Goal: Task Accomplishment & Management: Manage account settings

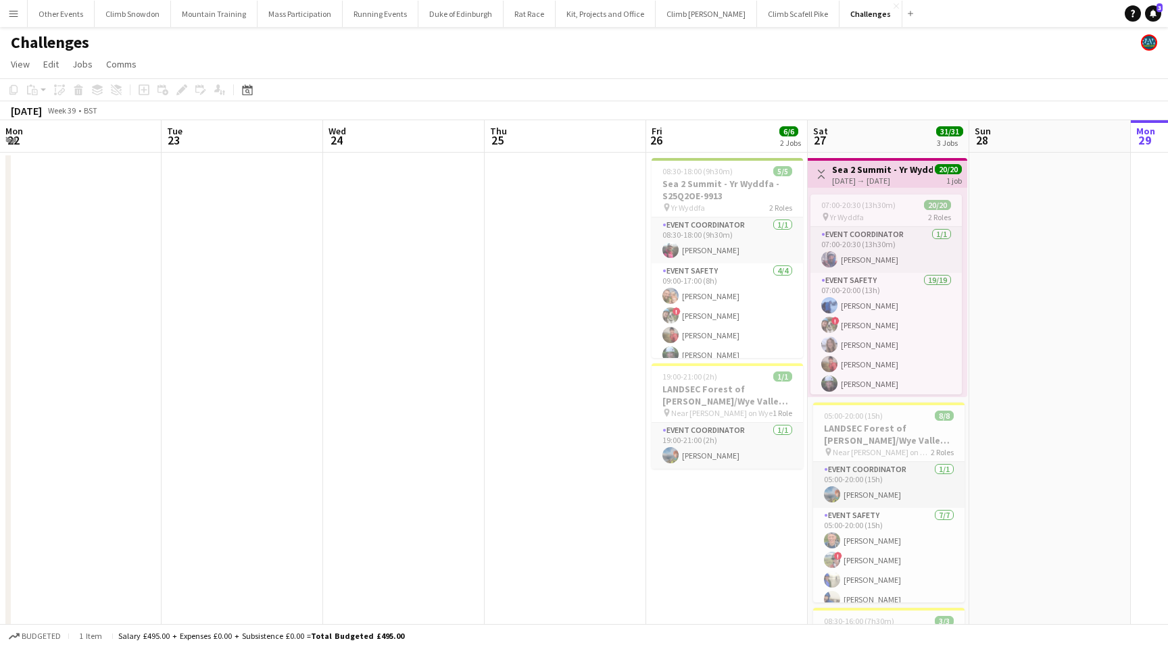
scroll to position [0, 465]
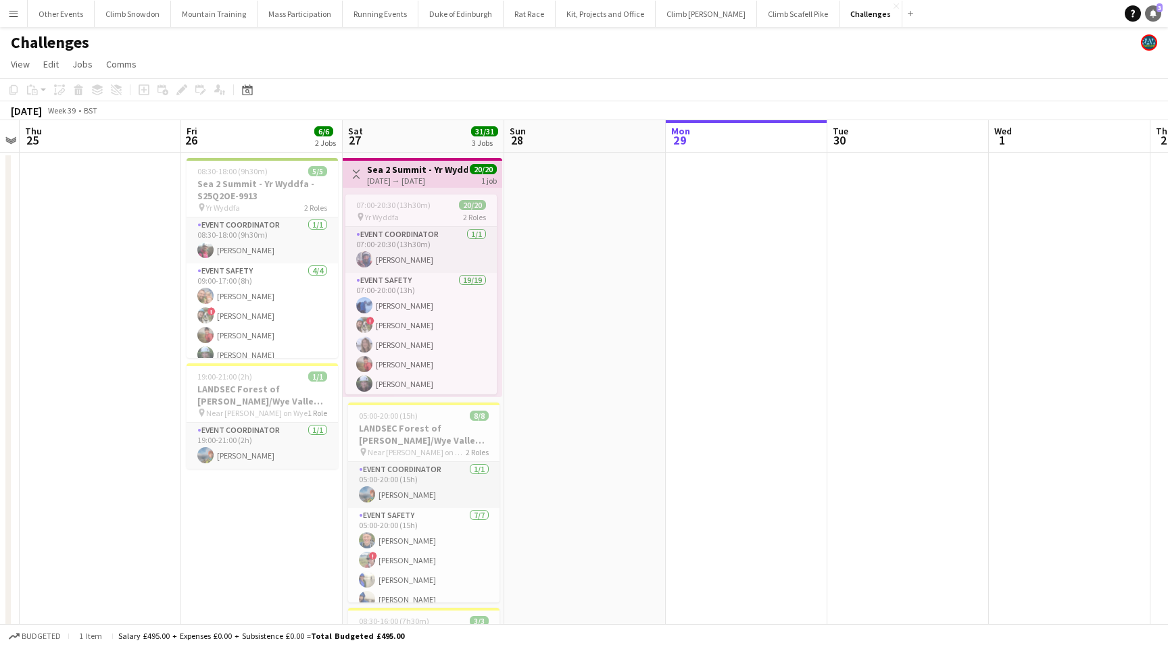
click at [1150, 16] on icon at bounding box center [1153, 12] width 7 height 7
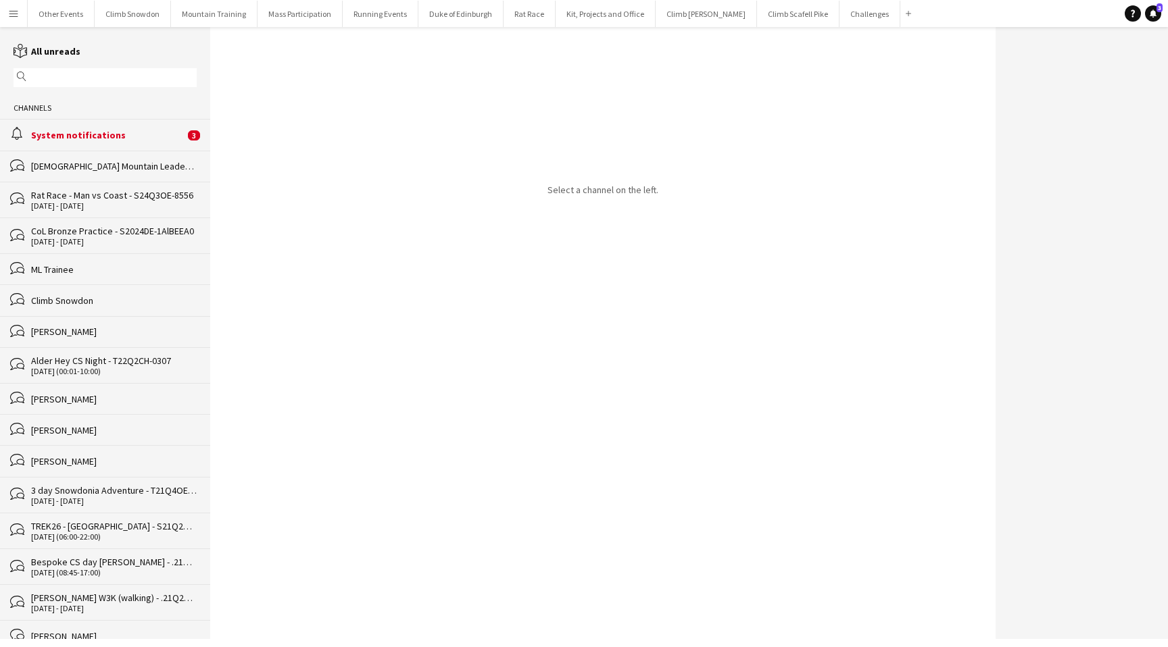
click at [56, 139] on div "System notifications" at bounding box center [107, 135] width 153 height 12
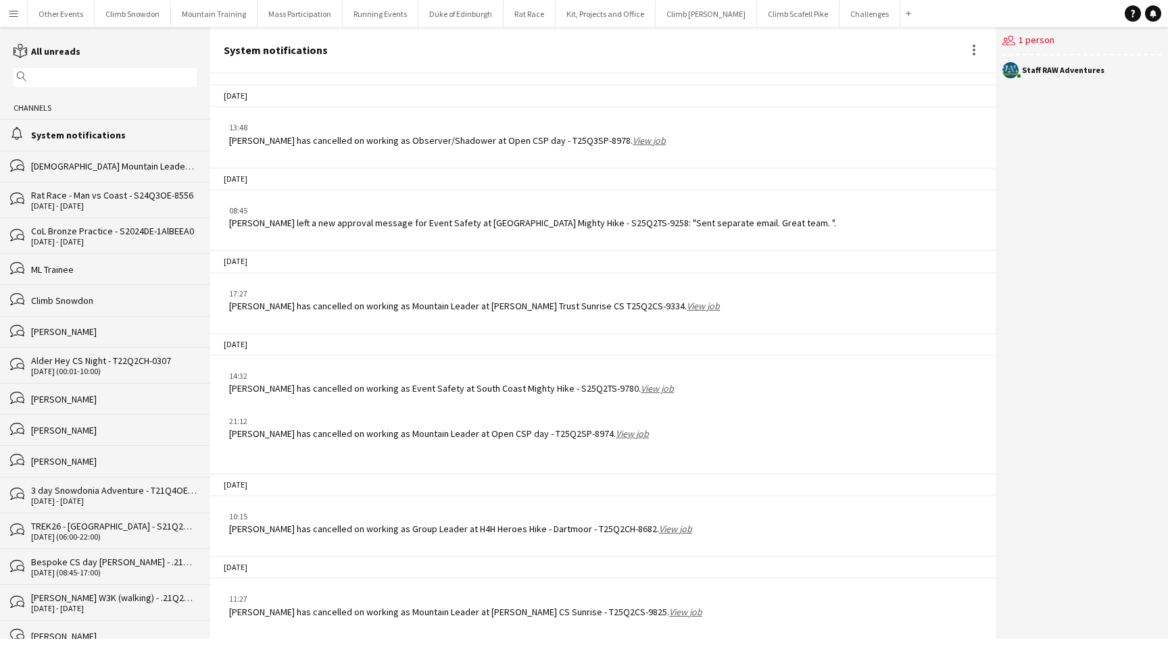
scroll to position [1711, 0]
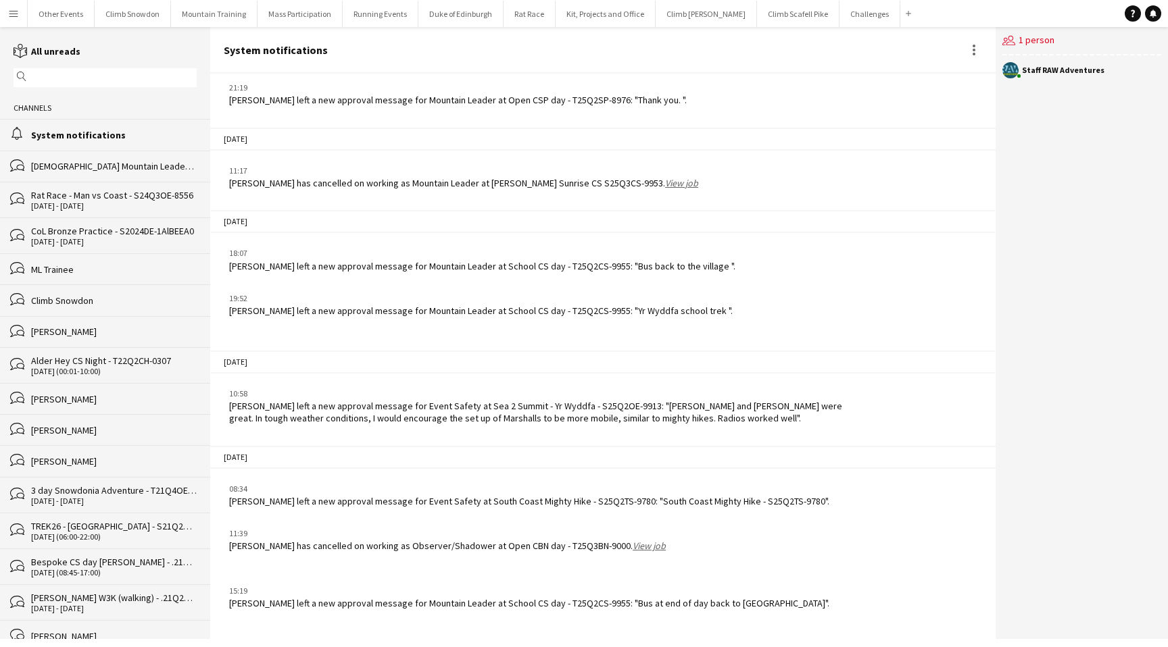
click at [14, 19] on button "Menu" at bounding box center [13, 13] width 27 height 27
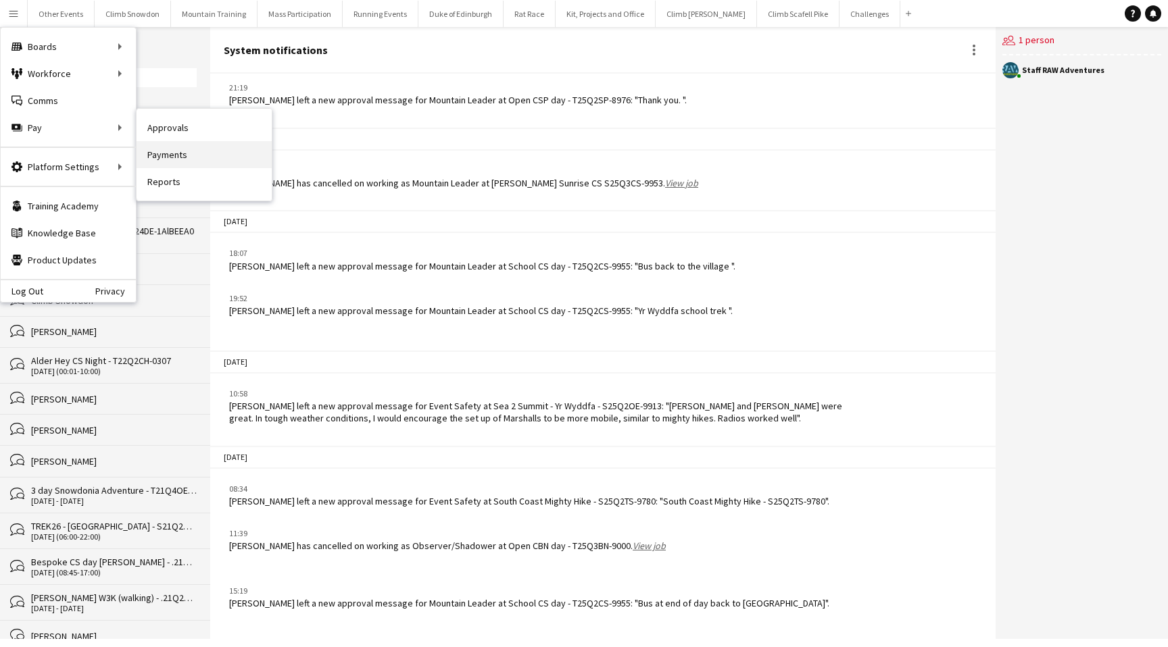
click at [166, 152] on link "Payments" at bounding box center [204, 154] width 135 height 27
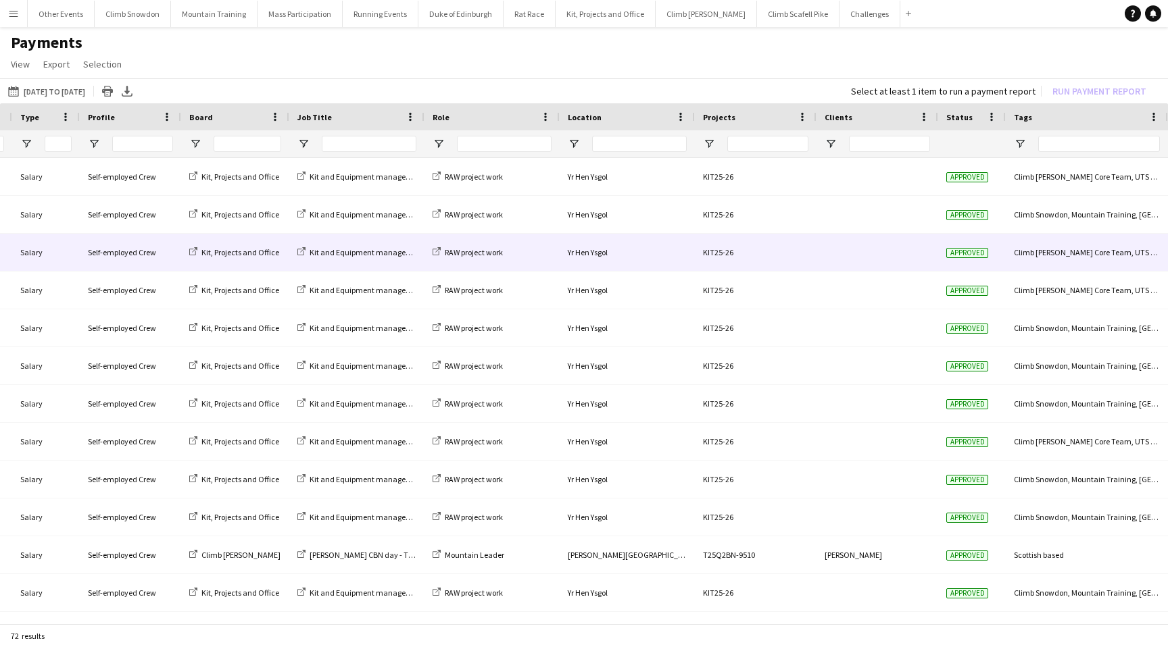
scroll to position [0, 1048]
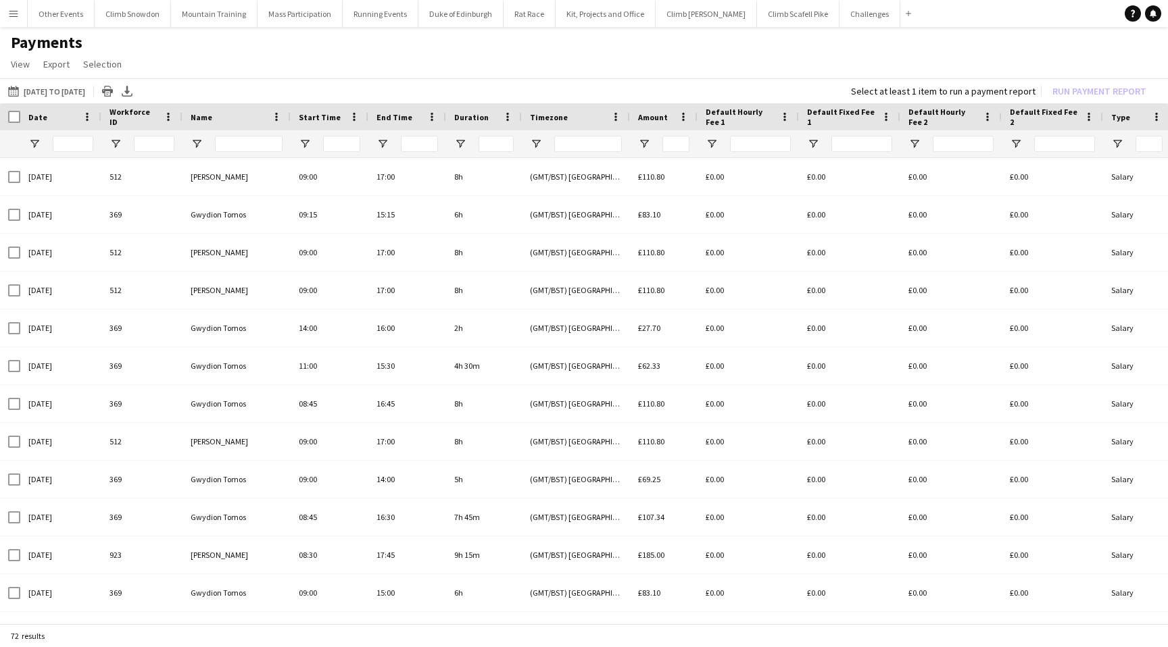
click at [41, 117] on span "Date" at bounding box center [37, 117] width 19 height 10
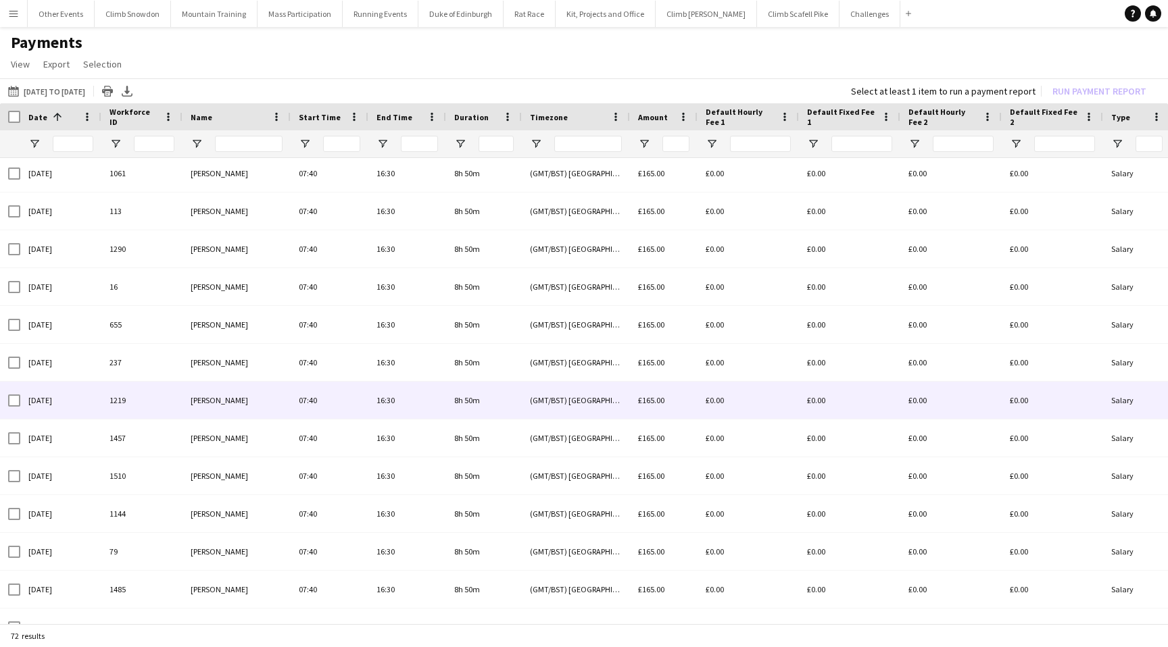
scroll to position [1606, 0]
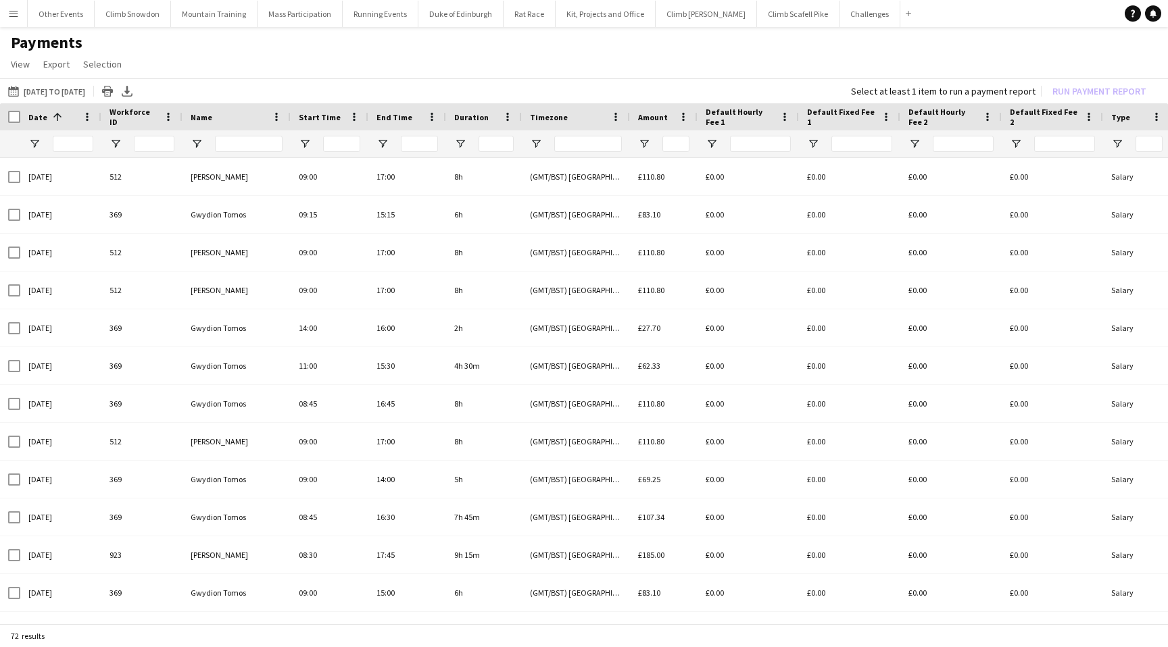
click at [11, 14] on app-icon "Menu" at bounding box center [13, 13] width 11 height 11
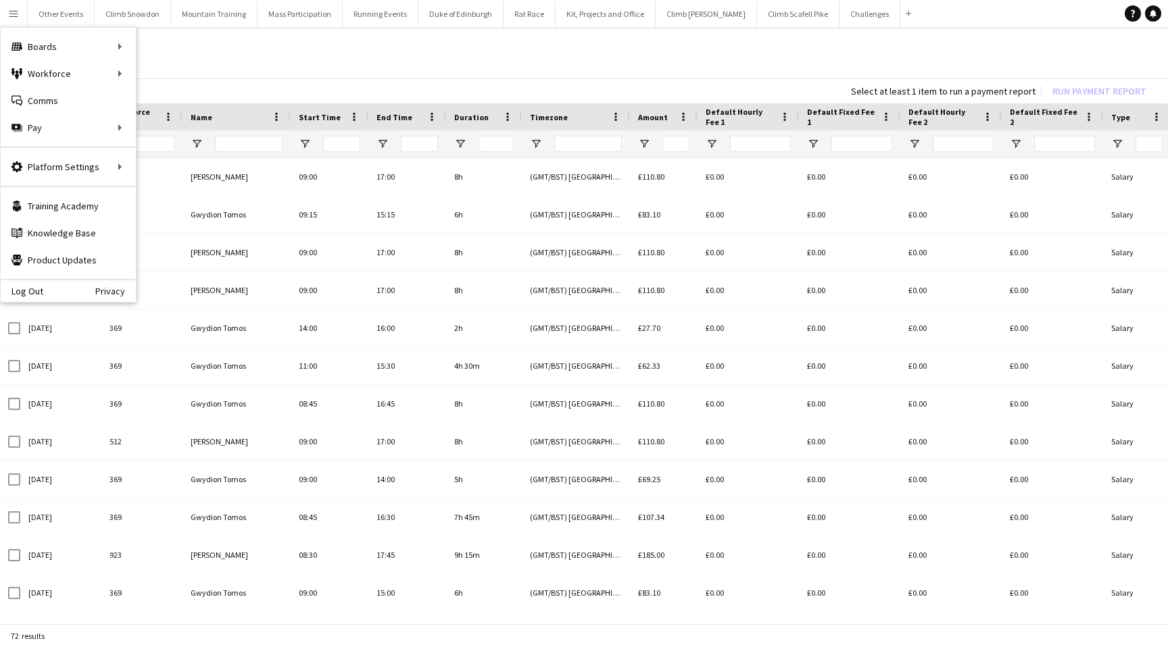
click at [230, 45] on h1 "Payments" at bounding box center [584, 42] width 1168 height 20
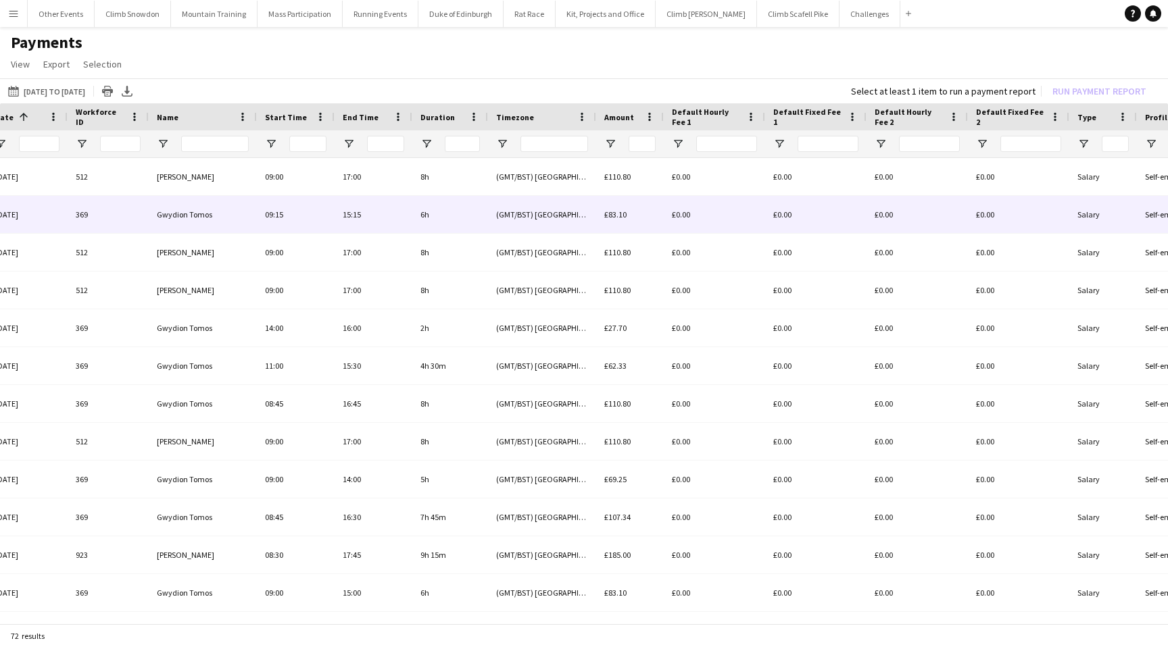
scroll to position [0, 102]
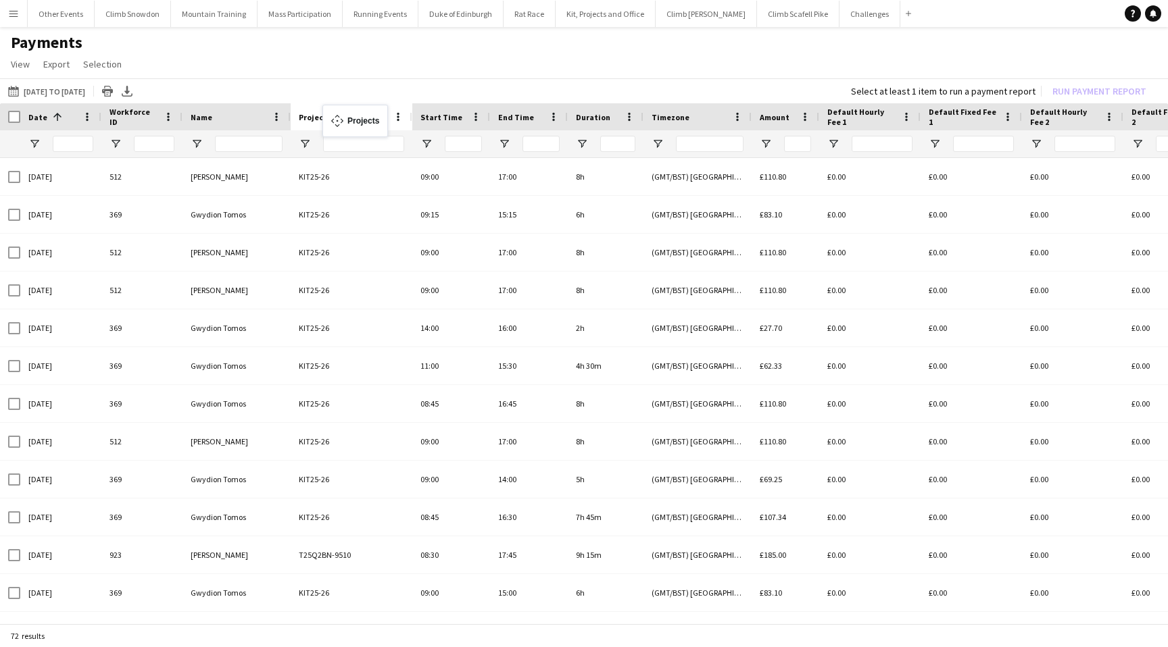
drag, startPoint x: 803, startPoint y: 114, endPoint x: 328, endPoint y: 113, distance: 475.1
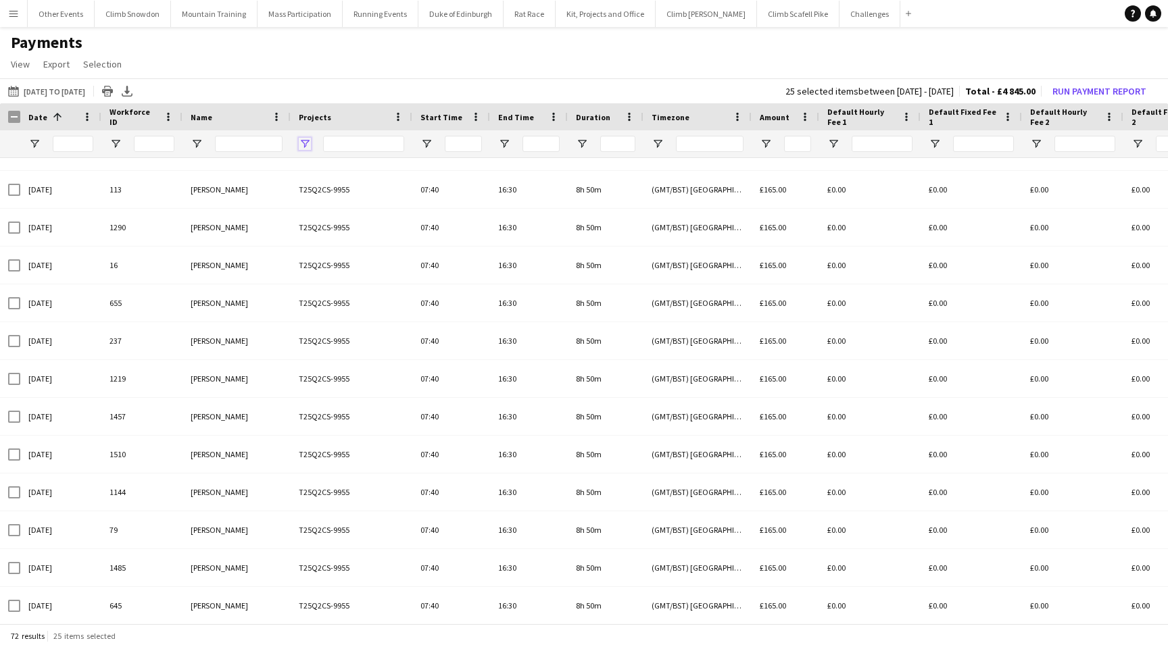
click at [305, 140] on span "Open Filter Menu" at bounding box center [305, 144] width 12 height 12
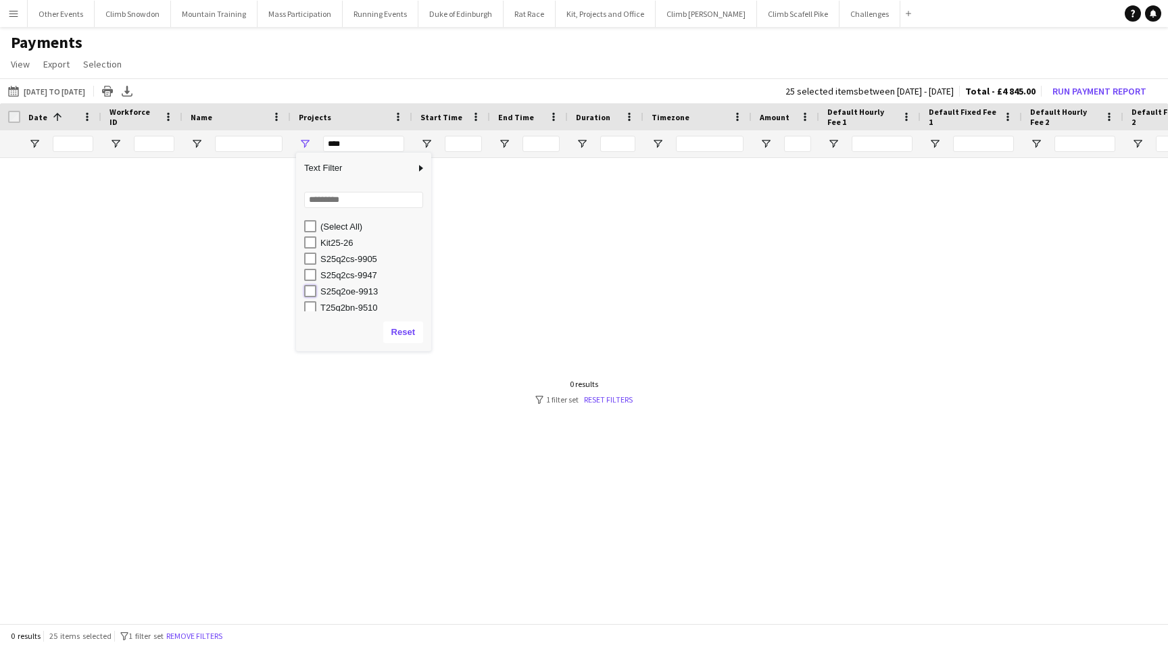
type input "**********"
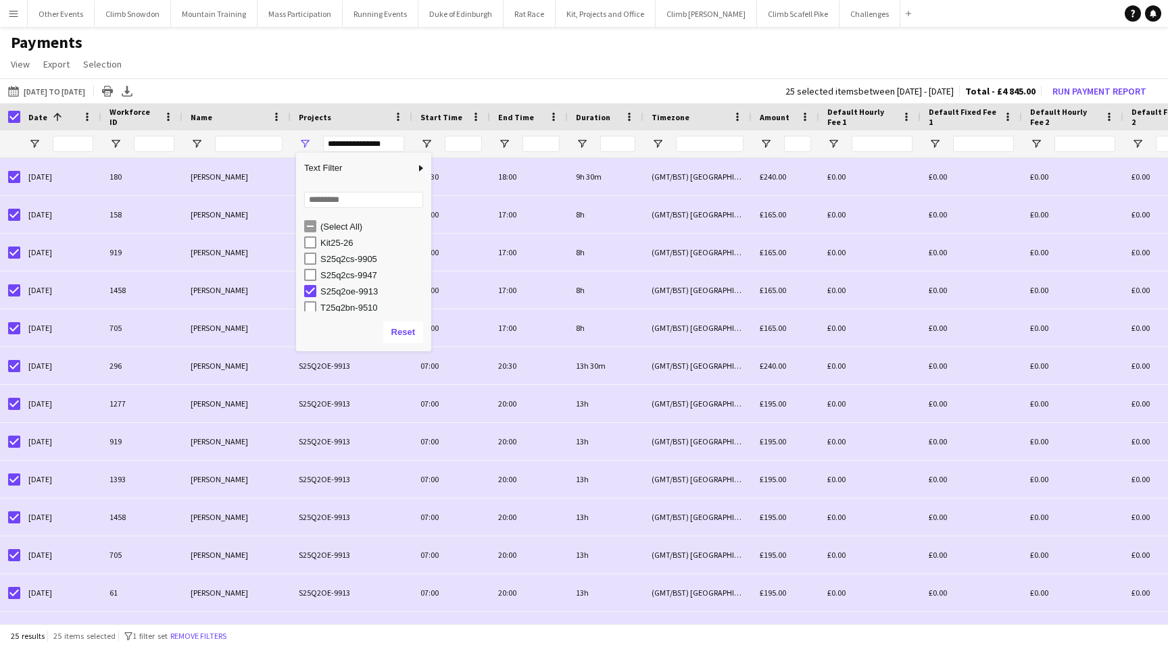
click at [348, 60] on app-page-menu "View Customise view Customise filters Reset Filters Reset View Reset All Export…" at bounding box center [584, 66] width 1168 height 26
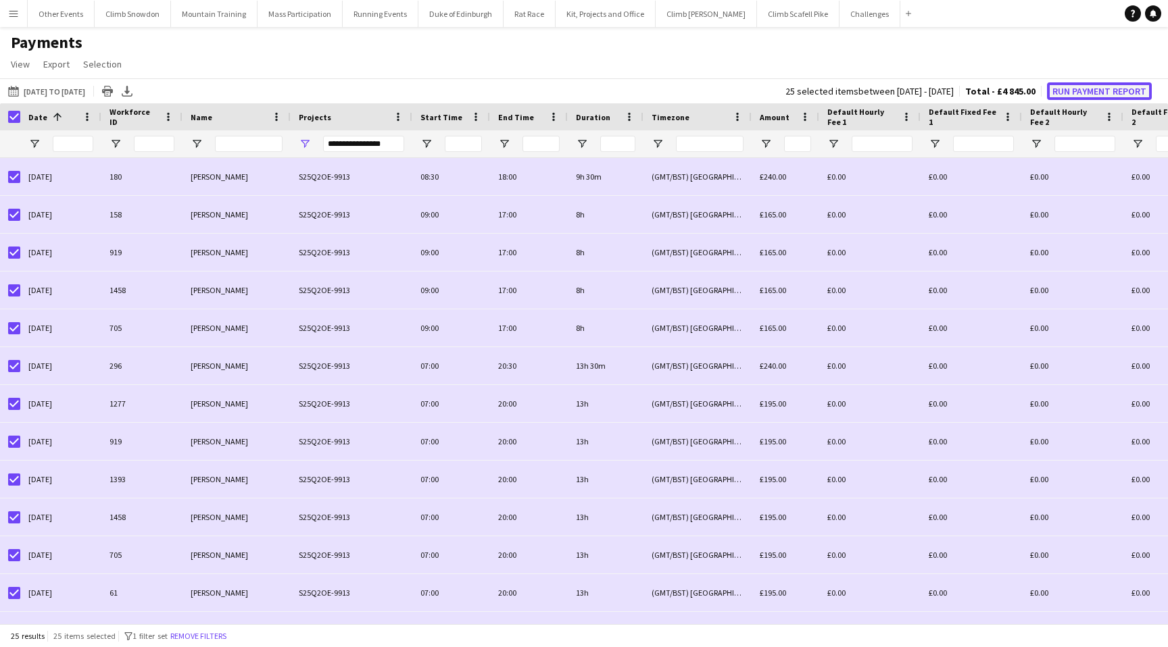
click at [1087, 90] on button "Run Payment Report" at bounding box center [1099, 91] width 105 height 18
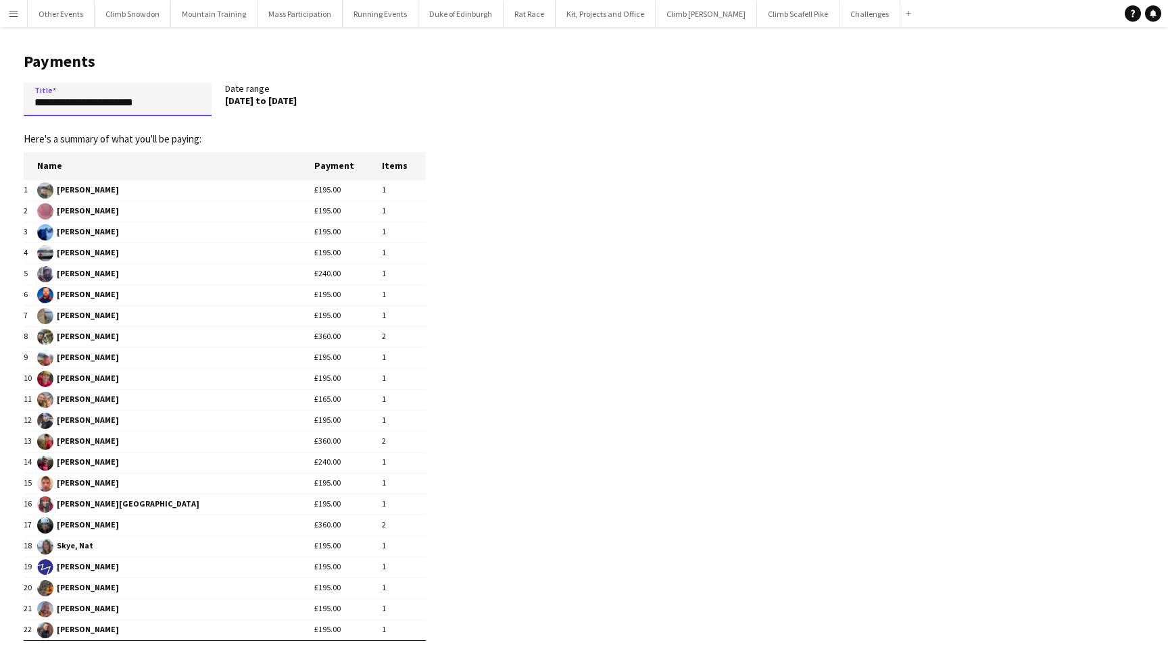
drag, startPoint x: 172, startPoint y: 105, endPoint x: 2, endPoint y: 105, distance: 170.3
click at [1, 104] on main "**********" at bounding box center [219, 385] width 439 height 716
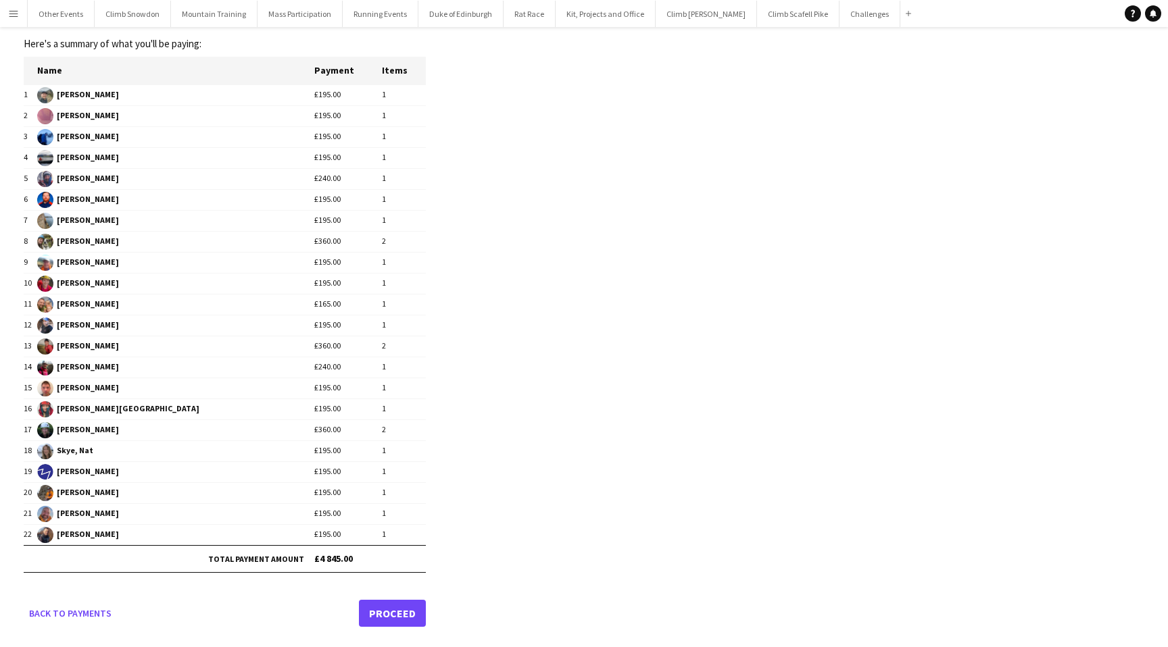
type input "**********"
click at [392, 614] on link "Proceed" at bounding box center [392, 613] width 67 height 27
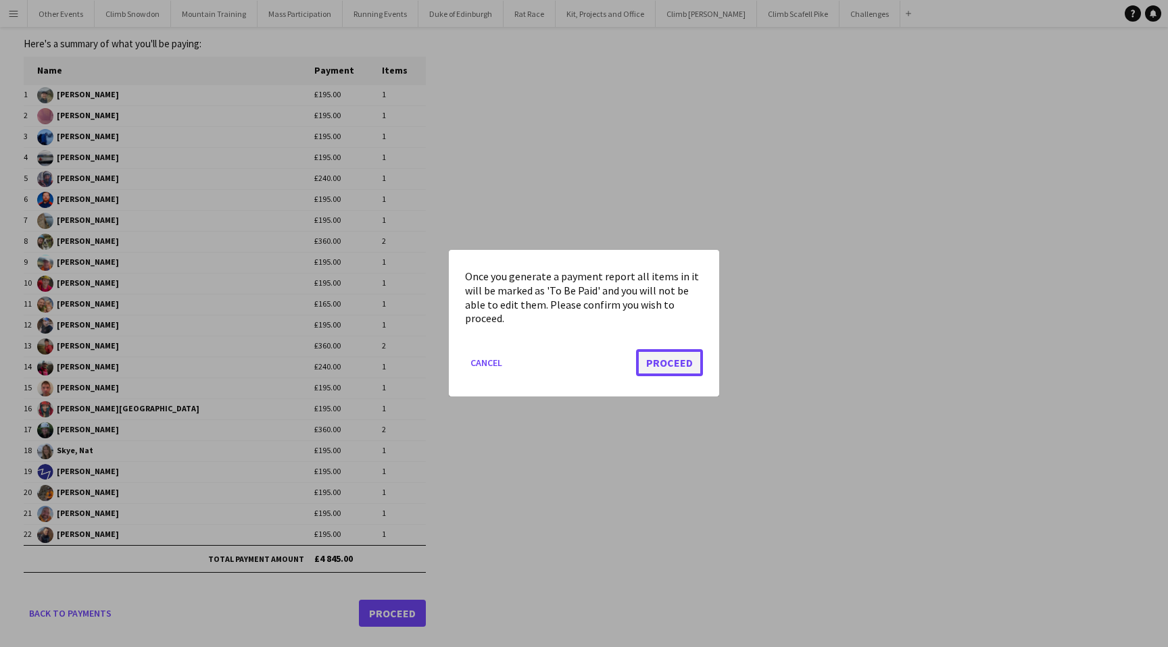
click at [678, 364] on button "Proceed" at bounding box center [669, 363] width 67 height 27
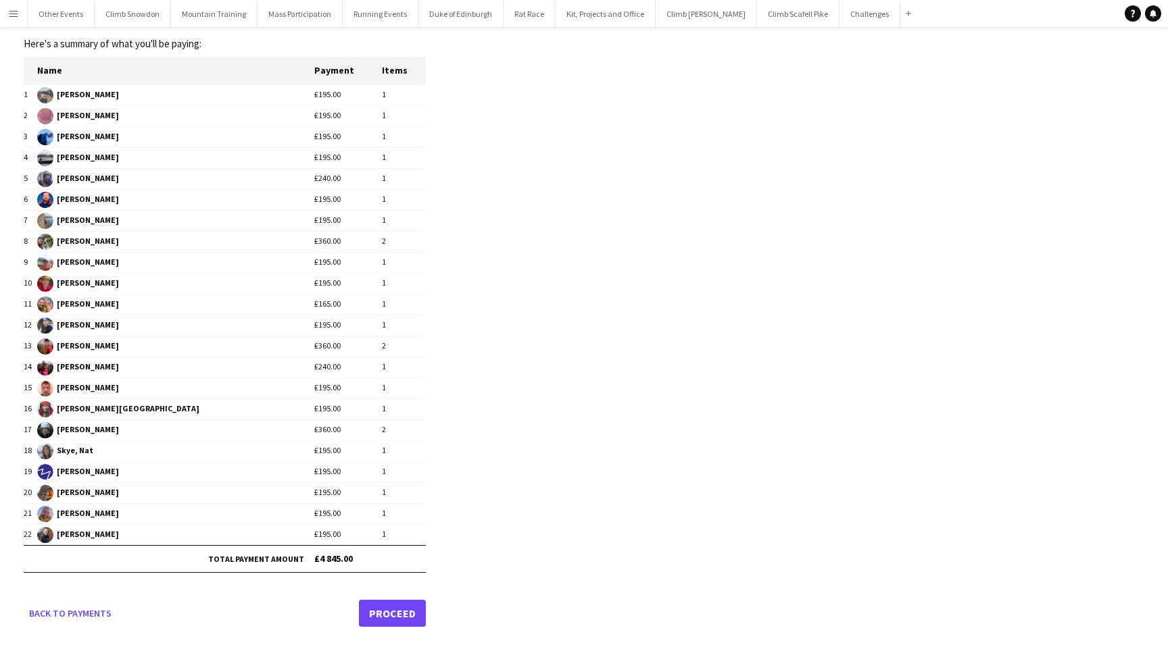
scroll to position [95, 0]
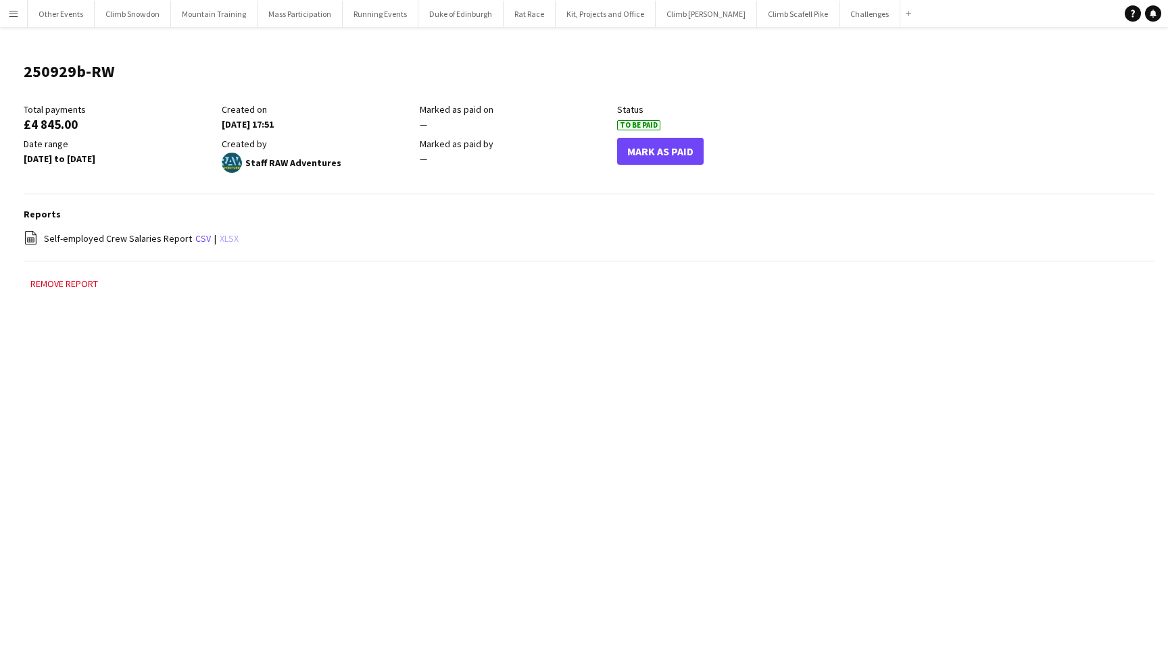
click at [220, 240] on link "xlsx" at bounding box center [229, 238] width 19 height 12
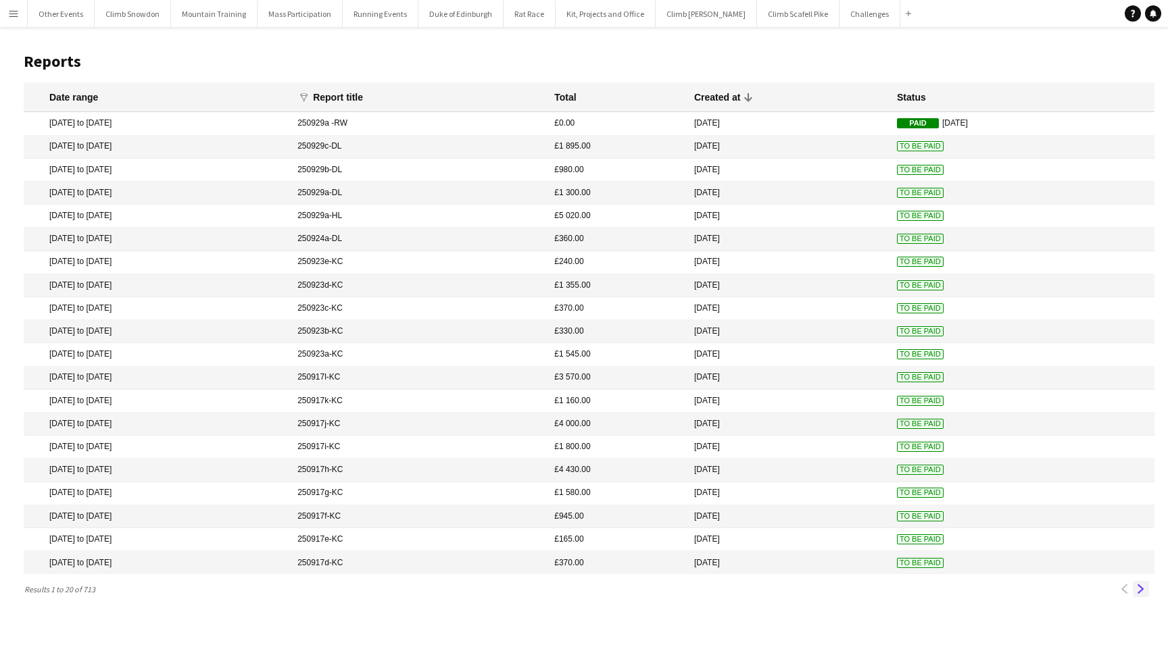
click at [1141, 586] on app-icon "Next" at bounding box center [1140, 589] width 9 height 9
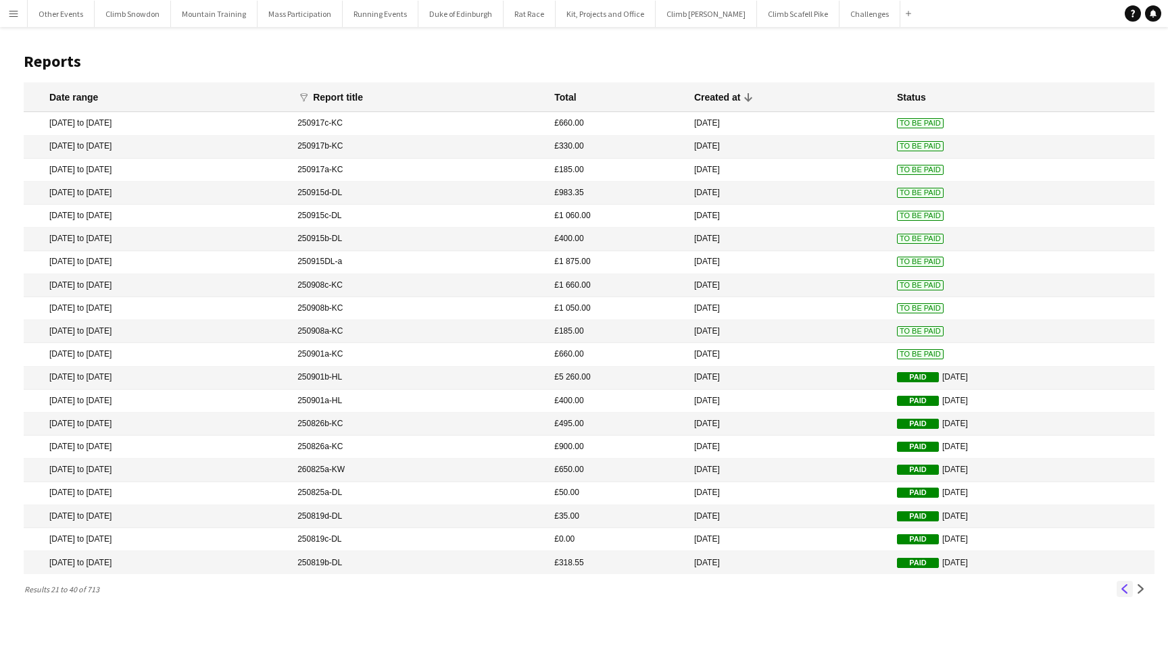
click at [1121, 589] on app-icon "Previous" at bounding box center [1124, 589] width 9 height 9
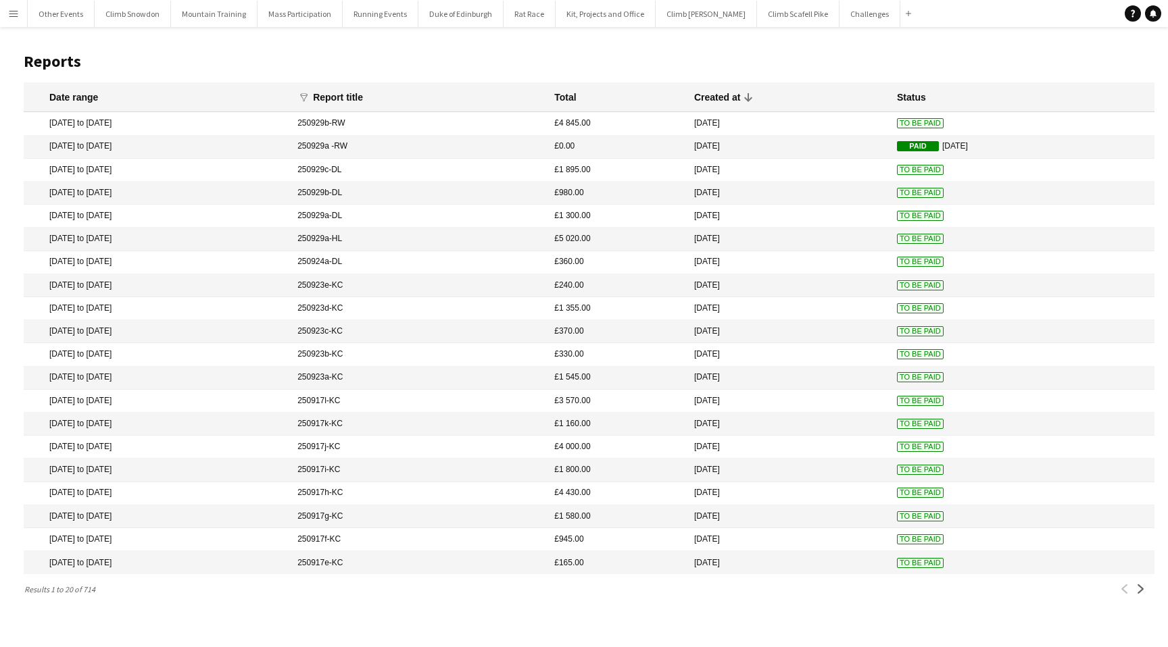
click at [80, 124] on mat-cell "[DATE] to [DATE]" at bounding box center [157, 123] width 267 height 23
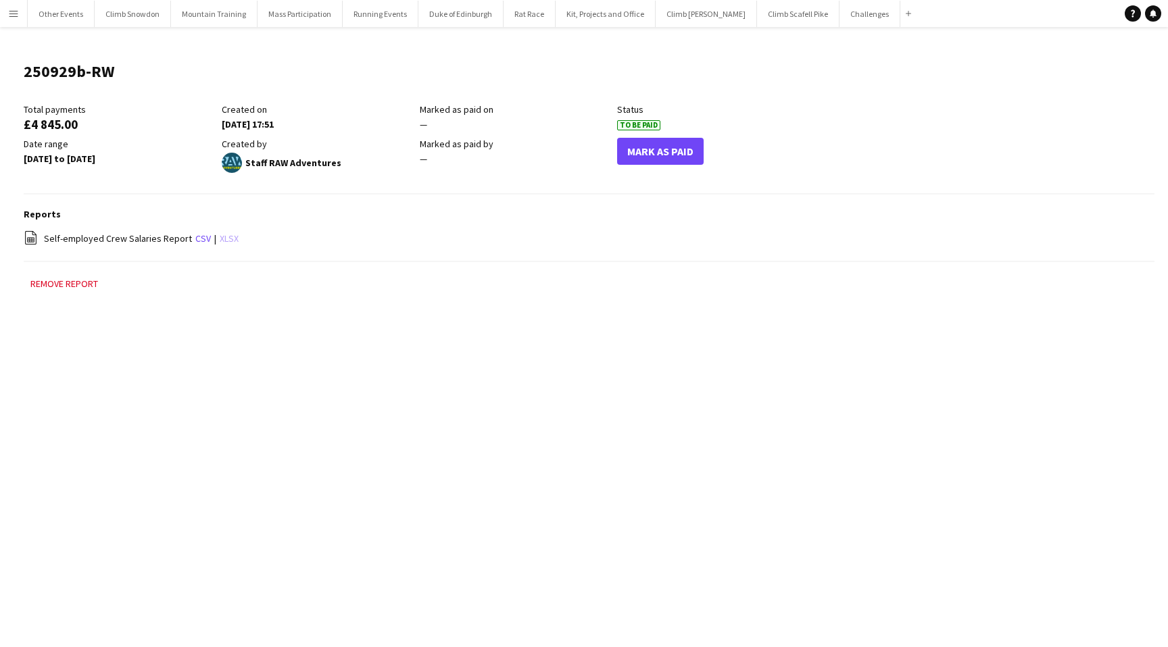
click at [230, 239] on link "xlsx" at bounding box center [229, 238] width 19 height 12
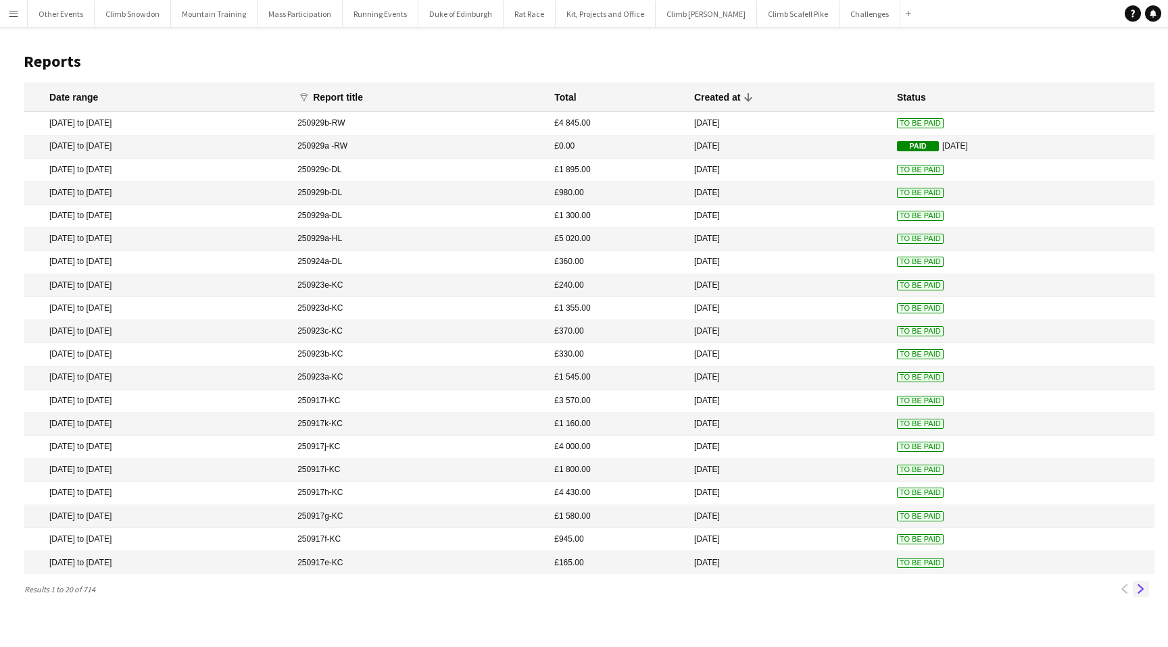
click at [1142, 588] on app-icon "Next" at bounding box center [1140, 589] width 9 height 9
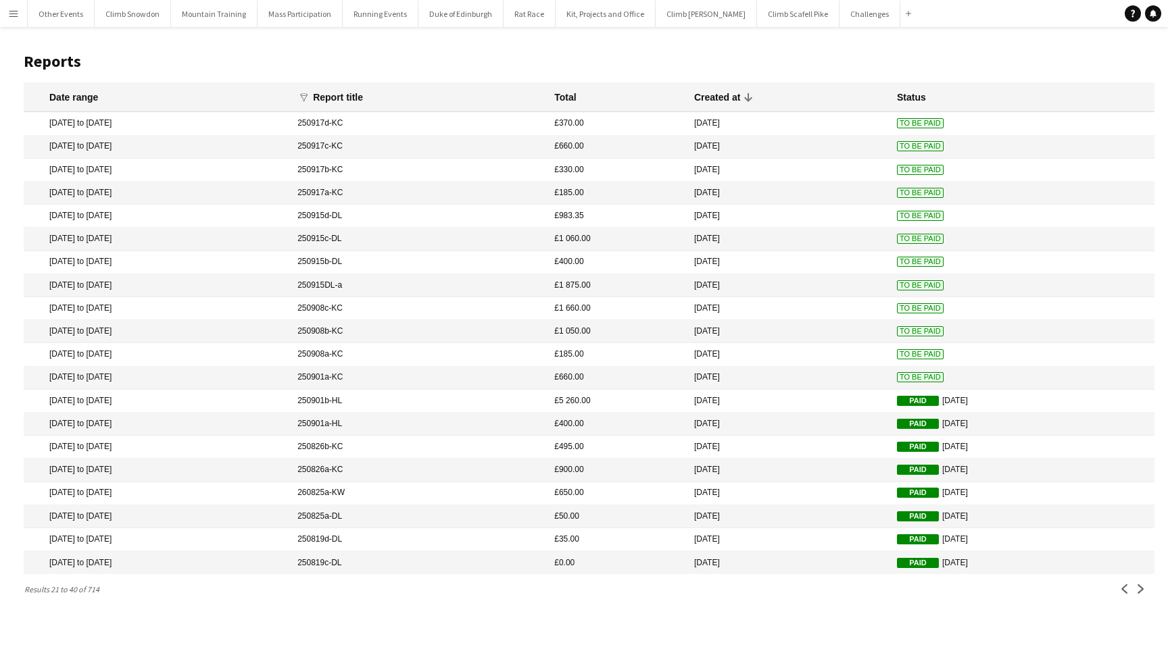
click at [430, 375] on mat-cell "250901a-KC" at bounding box center [419, 378] width 257 height 23
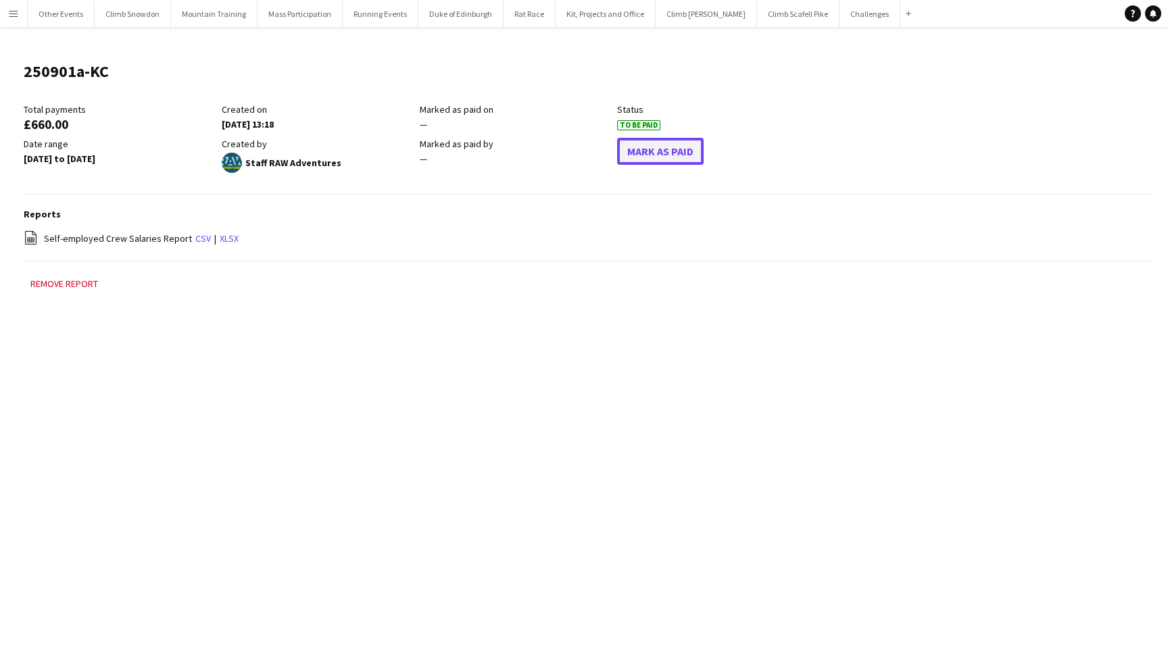
click at [666, 148] on button "Mark As Paid" at bounding box center [660, 151] width 87 height 27
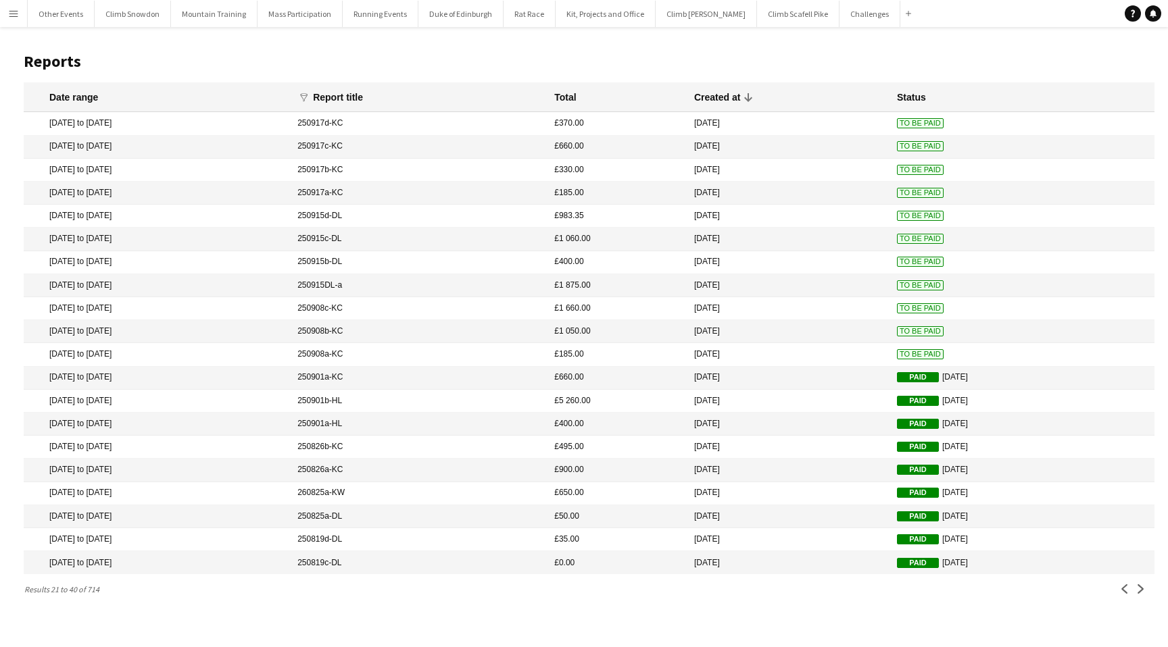
click at [288, 351] on mat-cell "[DATE] to [DATE]" at bounding box center [157, 354] width 267 height 23
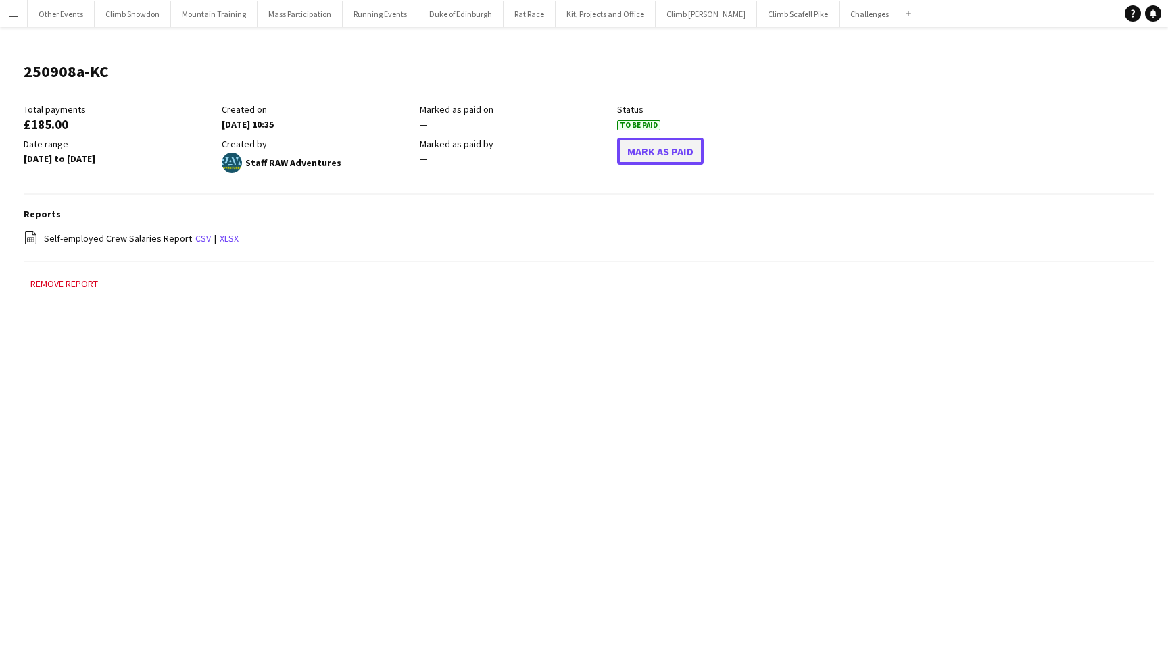
click at [670, 148] on button "Mark As Paid" at bounding box center [660, 151] width 87 height 27
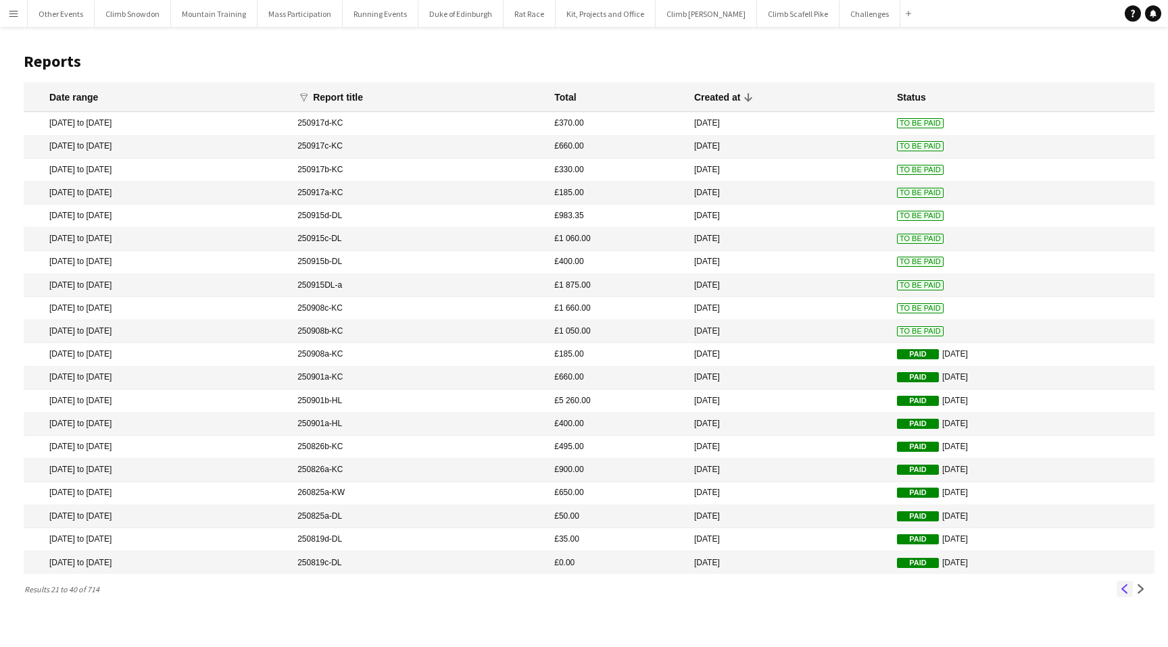
click at [1123, 589] on app-icon "Previous" at bounding box center [1124, 589] width 9 height 9
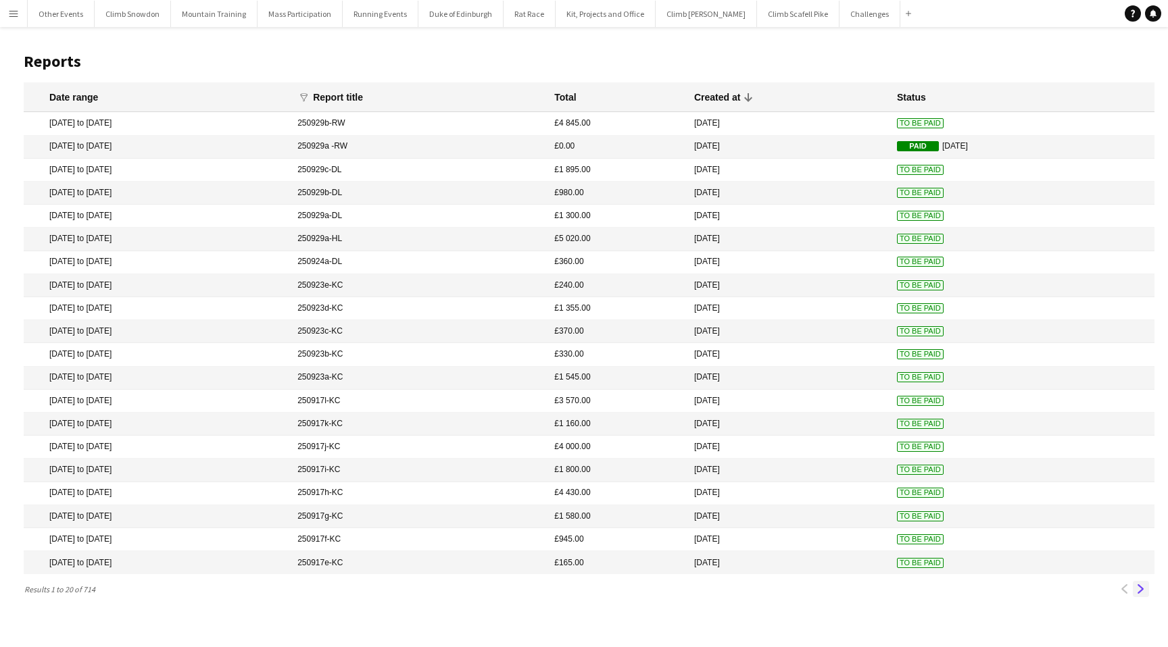
click at [1141, 589] on app-icon "Next" at bounding box center [1140, 589] width 9 height 9
